Goal: Ask a question

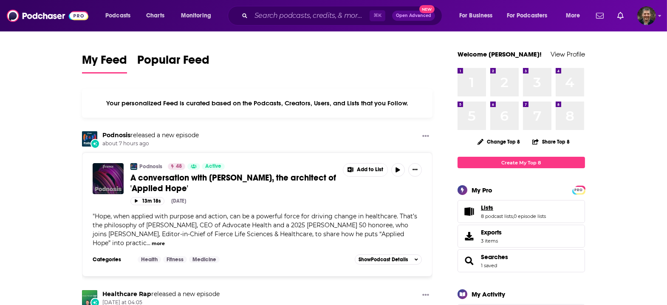
click at [481, 204] on span "Lists" at bounding box center [487, 208] width 12 height 8
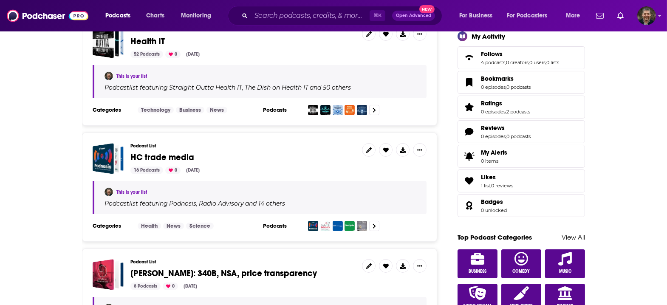
scroll to position [260, 0]
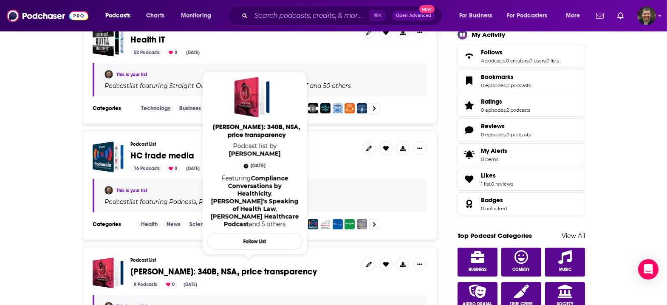
click at [171, 267] on span "[PERSON_NAME]: 340B, NSA, price transparency" at bounding box center [224, 272] width 187 height 11
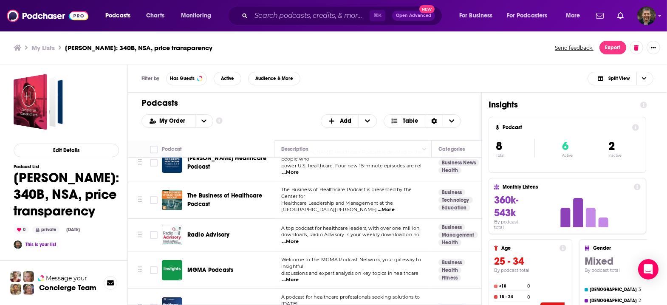
scroll to position [86, 0]
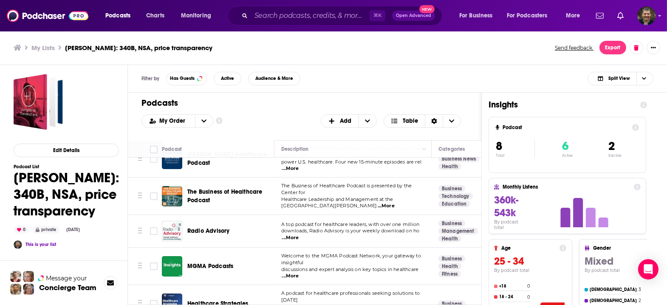
click at [179, 225] on div "Podcasts Charts Monitoring ⌘ K Open Advanced New For Business For Podcasters Mo…" at bounding box center [333, 152] width 667 height 305
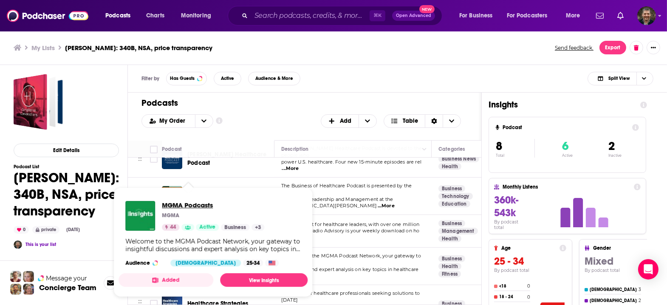
click at [178, 202] on span "MGMA Podcasts" at bounding box center [213, 205] width 102 height 8
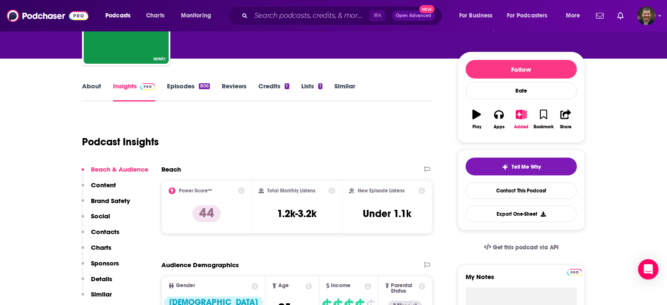
click at [119, 228] on p "Contacts" at bounding box center [105, 232] width 28 height 8
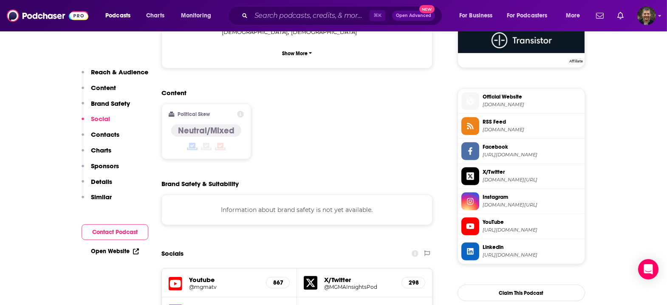
scroll to position [644, 0]
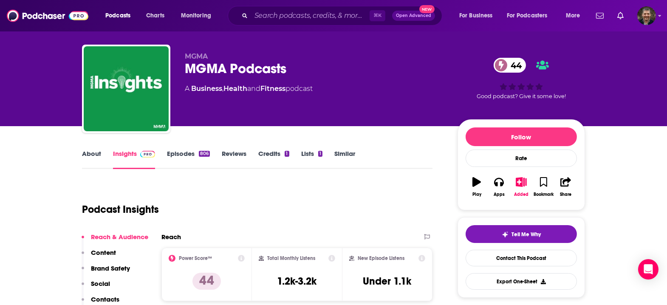
scroll to position [0, 0]
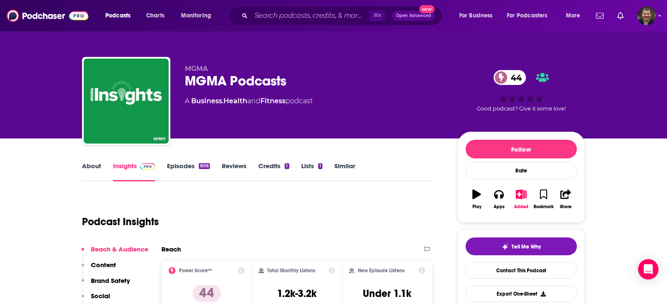
click at [191, 162] on link "Episodes 806" at bounding box center [188, 172] width 43 height 20
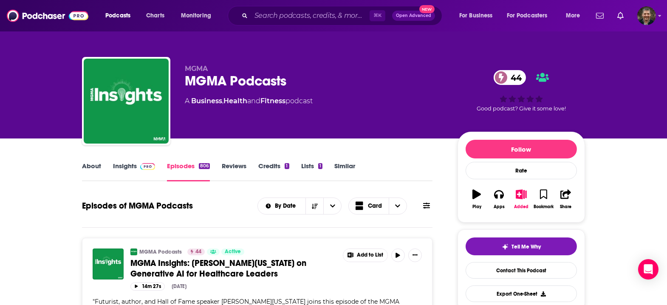
click at [101, 162] on link "About" at bounding box center [91, 172] width 19 height 20
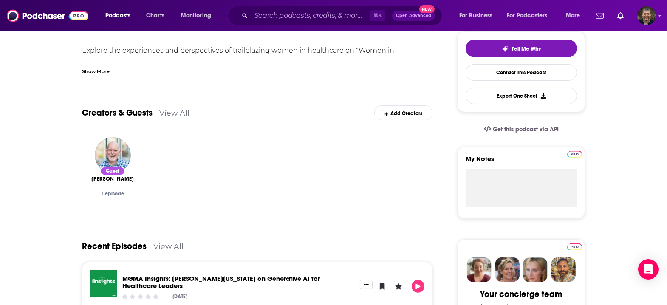
scroll to position [204, 0]
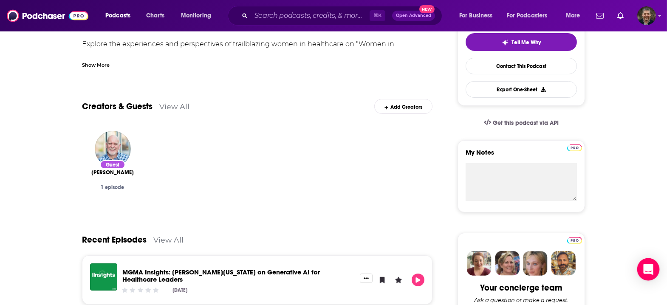
click at [651, 270] on icon "Open Intercom Messenger" at bounding box center [649, 269] width 10 height 11
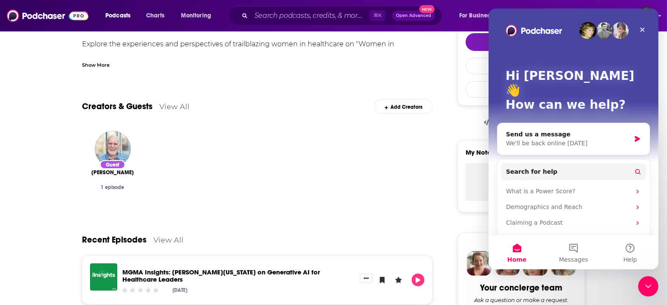
scroll to position [0, 0]
click at [637, 136] on icon "Intercom messenger" at bounding box center [637, 139] width 5 height 6
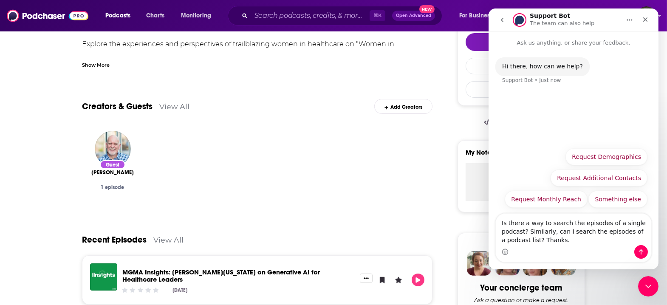
type textarea "Is there a way to search the episodes of a single podcast? Similarly, can I sea…"
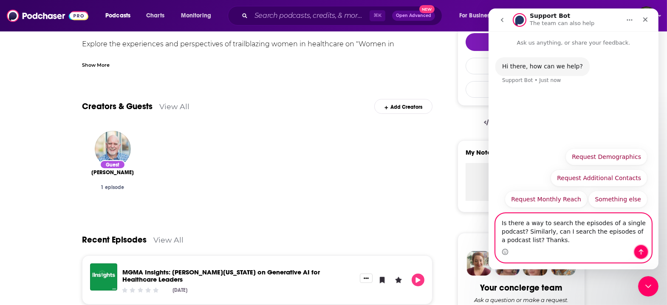
click at [642, 257] on button "Send a message…" at bounding box center [641, 252] width 14 height 14
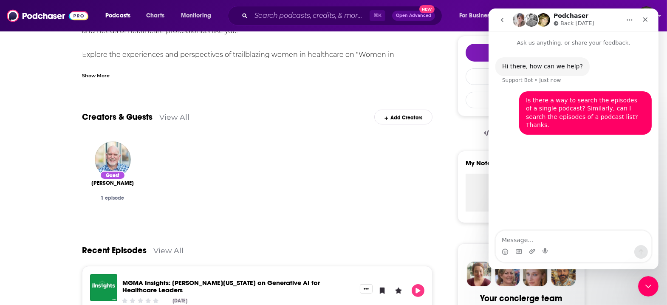
scroll to position [190, 0]
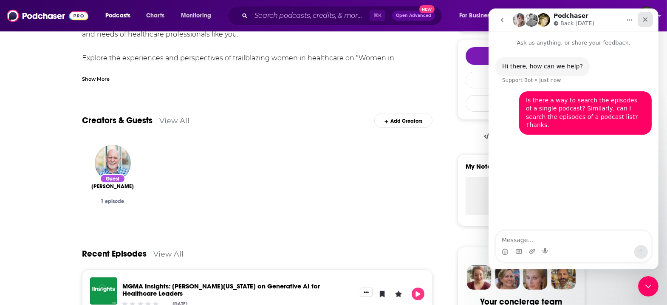
click at [647, 18] on icon "Close" at bounding box center [645, 19] width 5 height 5
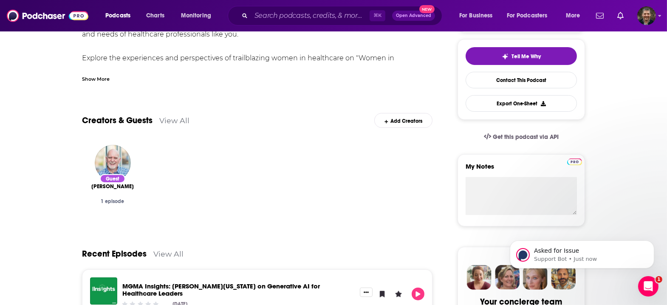
scroll to position [0, 0]
click at [549, 239] on div "Asked for Issue Support Bot • Just now" at bounding box center [582, 215] width 156 height 106
click at [562, 254] on p "Asked for Issue" at bounding box center [589, 251] width 110 height 9
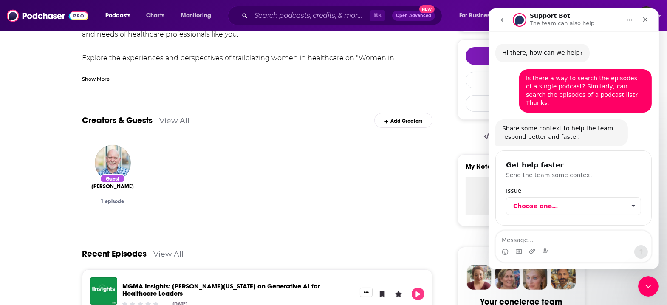
scroll to position [14, 0]
click at [633, 198] on span "Choose one…" at bounding box center [633, 206] width 15 height 17
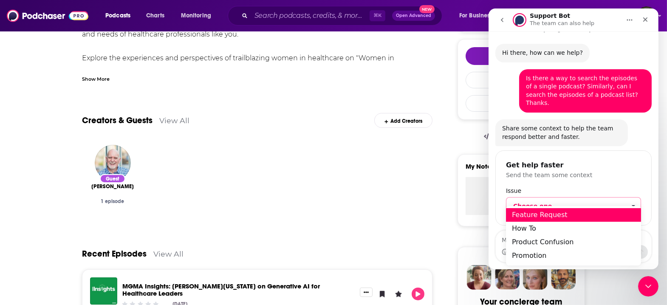
scroll to position [37, 0]
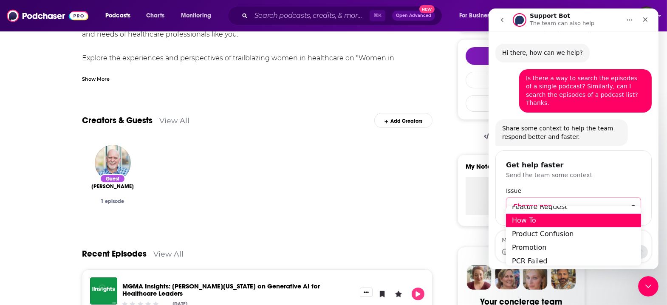
click at [597, 226] on div "How To" at bounding box center [573, 220] width 135 height 14
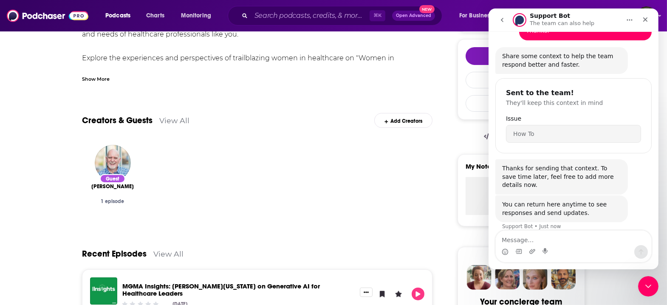
scroll to position [86, 0]
click at [645, 22] on icon "Close" at bounding box center [645, 19] width 7 height 7
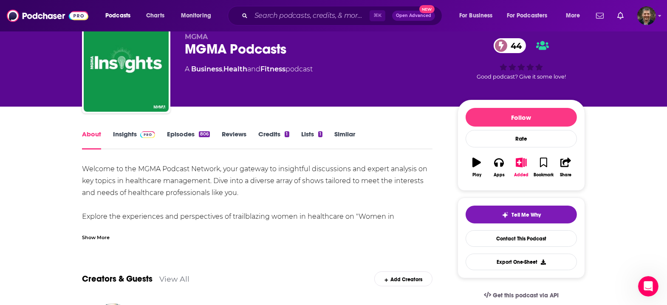
scroll to position [0, 0]
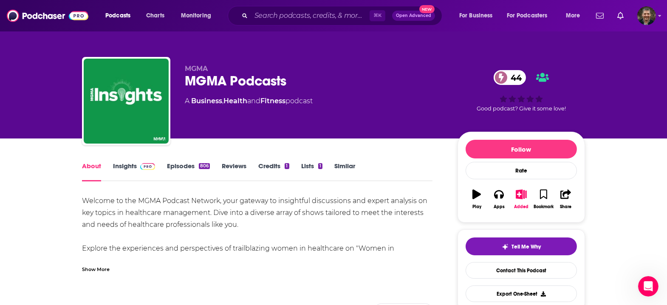
click at [199, 162] on link "Episodes 806" at bounding box center [188, 172] width 43 height 20
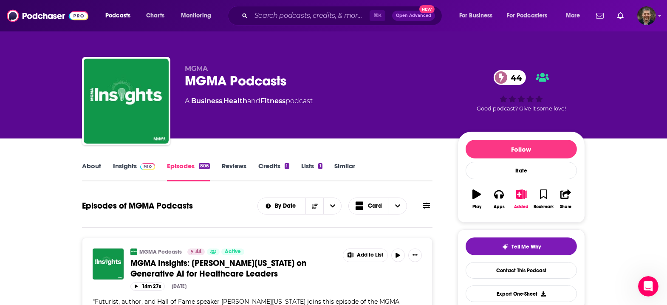
click at [423, 202] on icon at bounding box center [426, 205] width 7 height 7
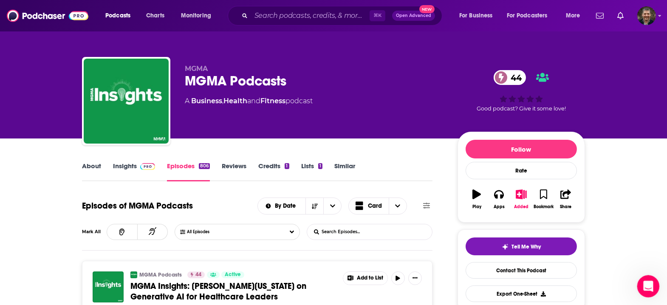
click at [644, 284] on icon "Open Intercom Messenger" at bounding box center [648, 285] width 14 height 14
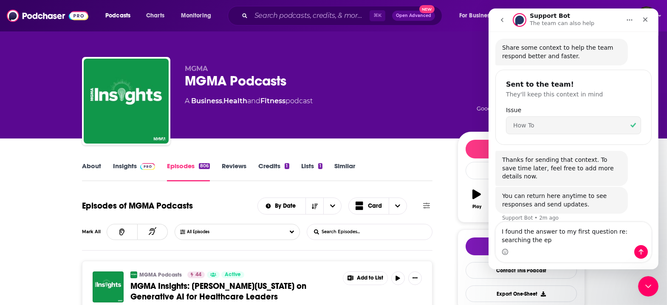
scroll to position [95, 0]
type textarea "I found the answer to my first question re: searching the episodes of a single …"
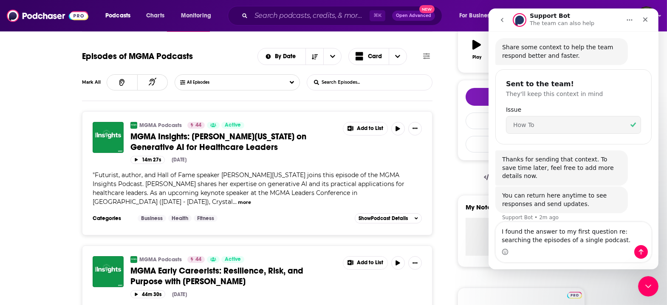
scroll to position [151, 0]
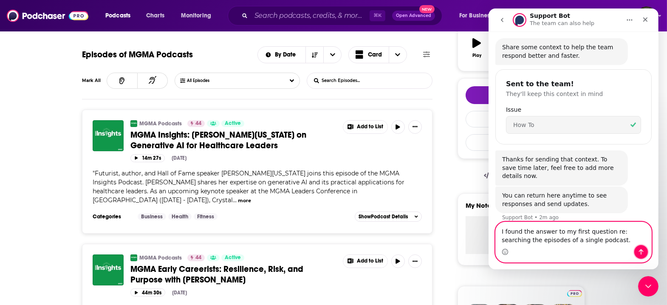
click at [643, 253] on icon "Send a message…" at bounding box center [641, 252] width 7 height 7
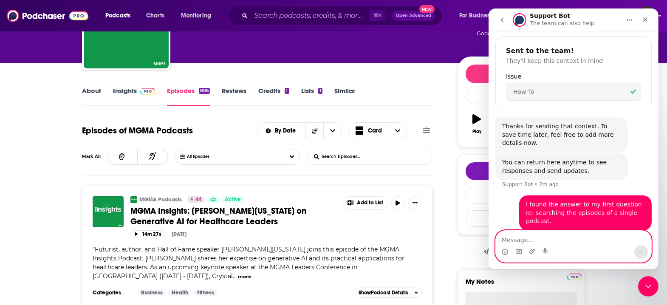
scroll to position [49, 0]
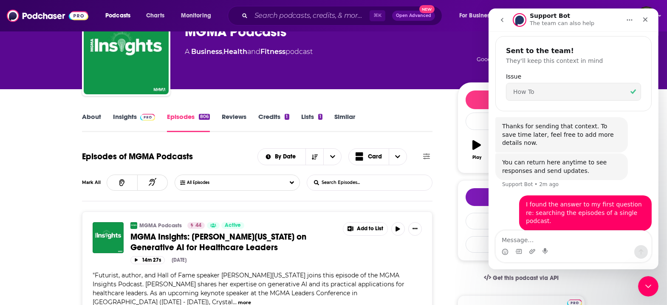
click at [328, 175] on input "List Search Input" at bounding box center [351, 182] width 89 height 15
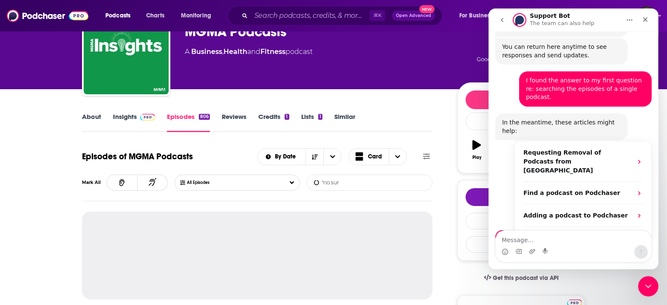
scroll to position [244, 0]
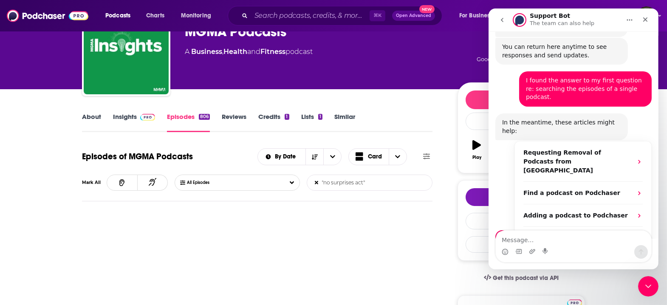
type input ""no surprises act""
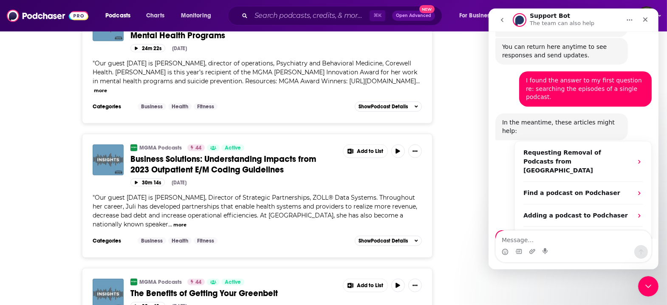
scroll to position [0, 0]
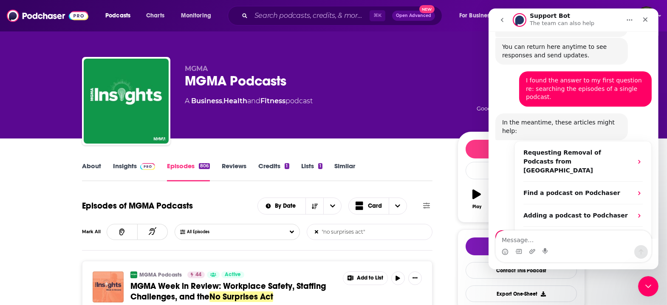
click at [394, 104] on div "MGMA MGMA Podcasts 44 A Business , Health and Fitness podcast" at bounding box center [314, 99] width 259 height 68
drag, startPoint x: 643, startPoint y: 17, endPoint x: 1132, endPoint y: 26, distance: 488.9
click at [643, 17] on icon "Close" at bounding box center [645, 19] width 7 height 7
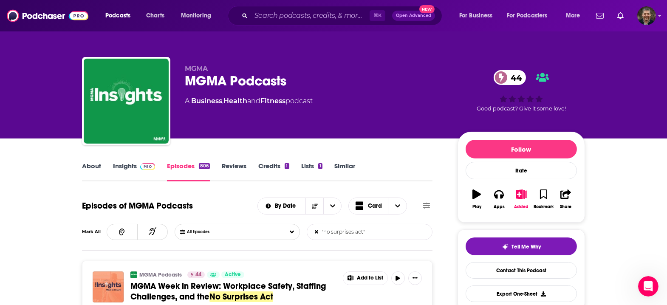
click at [308, 162] on link "Lists 1" at bounding box center [311, 172] width 21 height 20
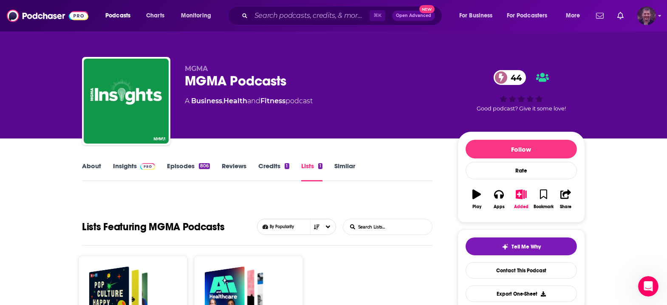
click at [660, 17] on icon "Show profile menu" at bounding box center [659, 15] width 3 height 5
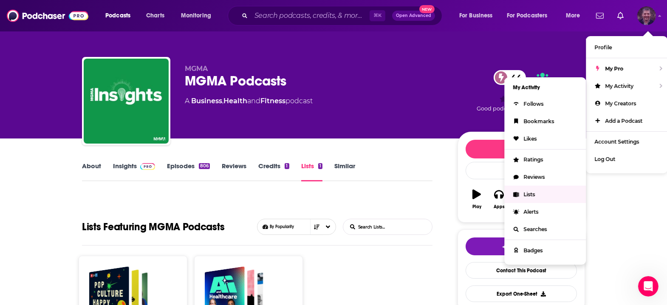
click at [535, 191] on span "Lists" at bounding box center [529, 194] width 11 height 6
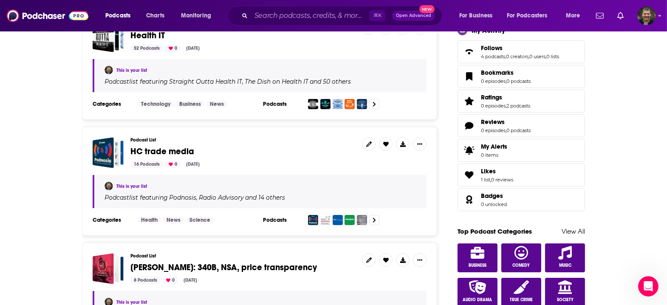
scroll to position [242, 0]
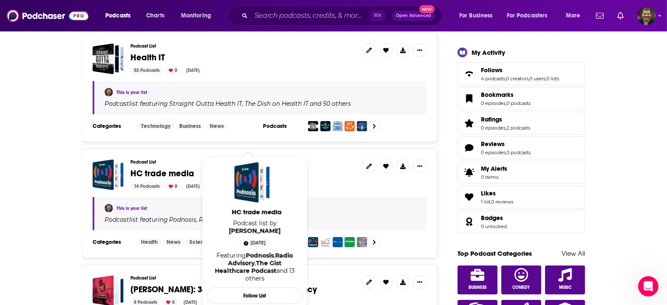
click at [189, 168] on span "HC trade media" at bounding box center [163, 173] width 64 height 11
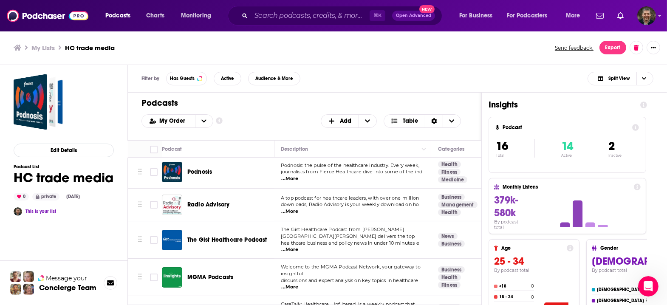
scroll to position [3, 2]
click at [651, 72] on span "Choose View" at bounding box center [644, 78] width 14 height 13
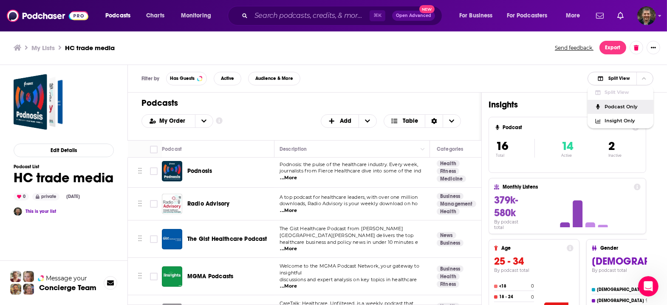
click at [636, 103] on div "Podcast Only" at bounding box center [621, 107] width 66 height 14
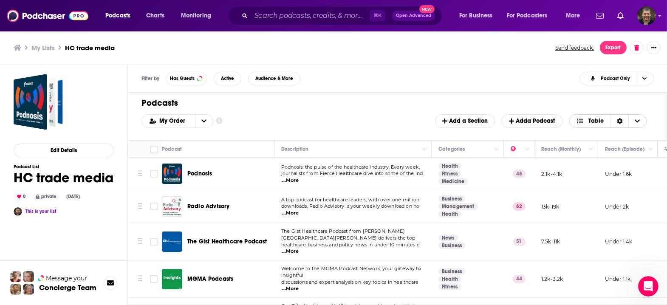
click at [635, 118] on icon "Choose View" at bounding box center [637, 121] width 5 height 6
click at [636, 119] on icon "Choose View" at bounding box center [638, 120] width 5 height 3
click at [617, 118] on icon "Sort Direction" at bounding box center [620, 121] width 6 height 6
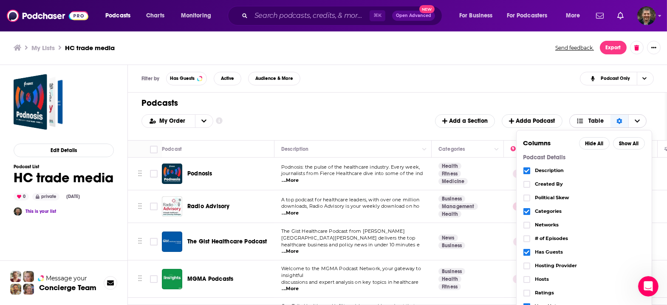
click at [617, 118] on icon "Sort Direction" at bounding box center [620, 121] width 6 height 6
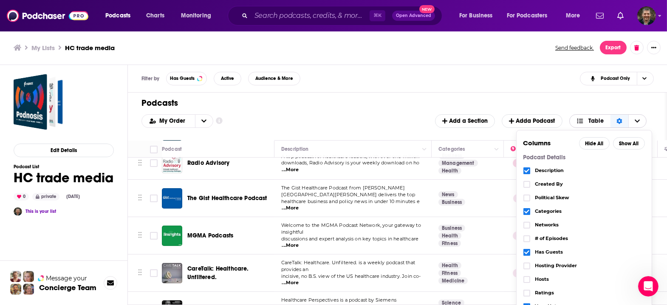
scroll to position [0, 0]
